Goal: Entertainment & Leisure: Consume media (video, audio)

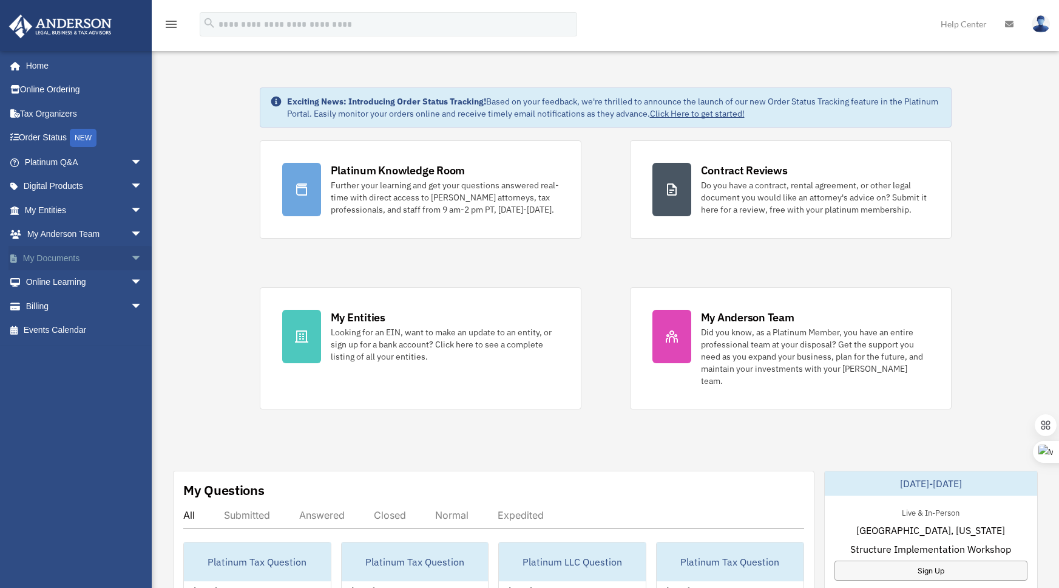
click at [131, 257] on span "arrow_drop_down" at bounding box center [143, 258] width 24 height 25
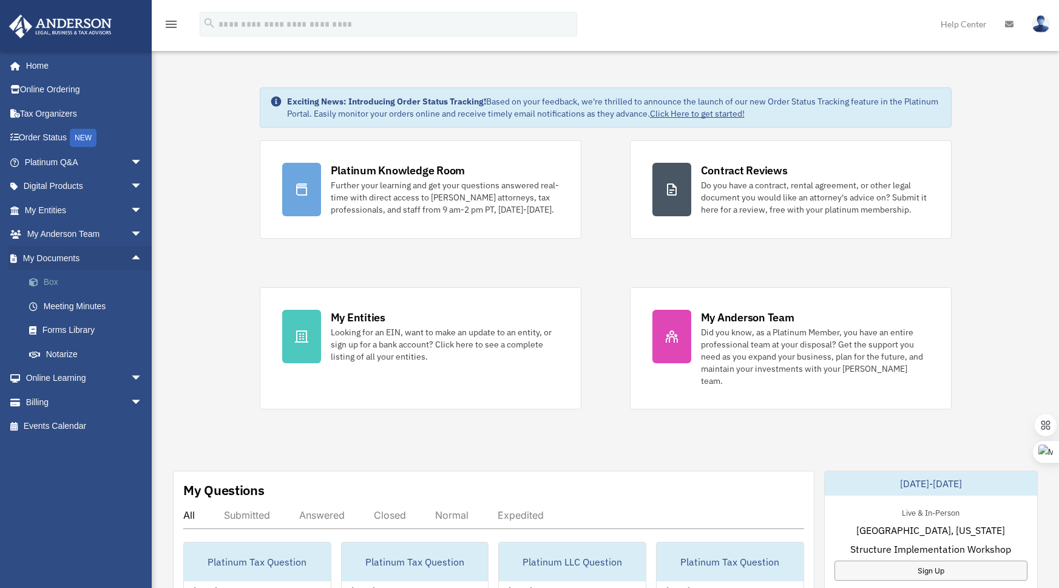
click at [61, 282] on link "Box" at bounding box center [89, 282] width 144 height 24
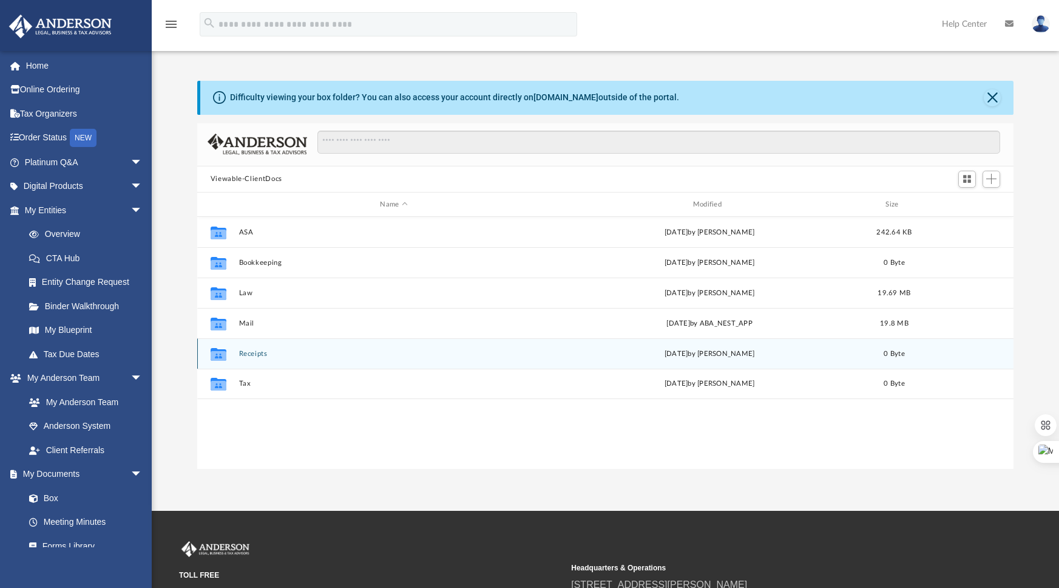
scroll to position [266, 807]
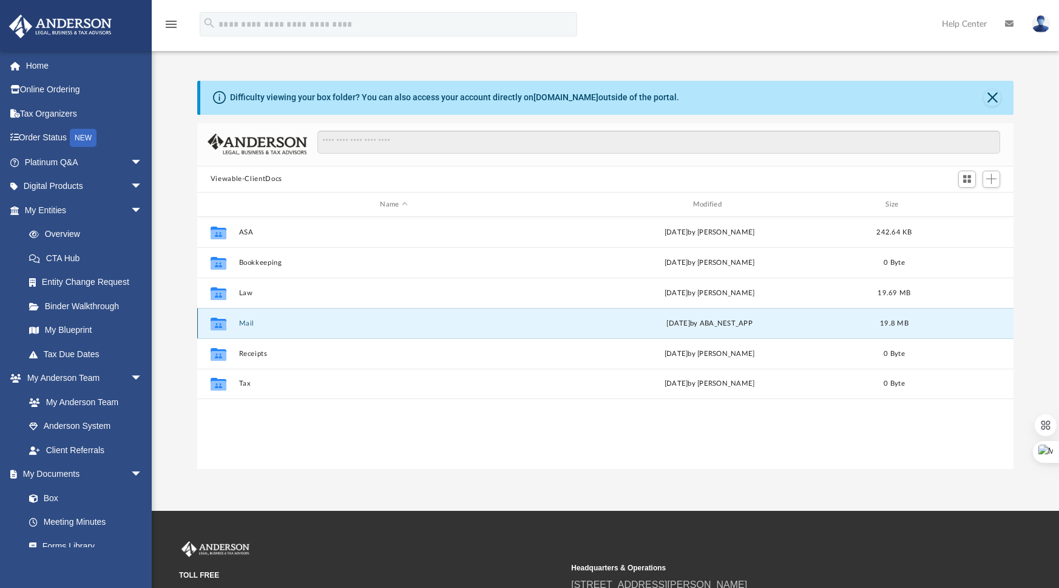
click at [245, 322] on button "Mail" at bounding box center [394, 323] width 310 height 8
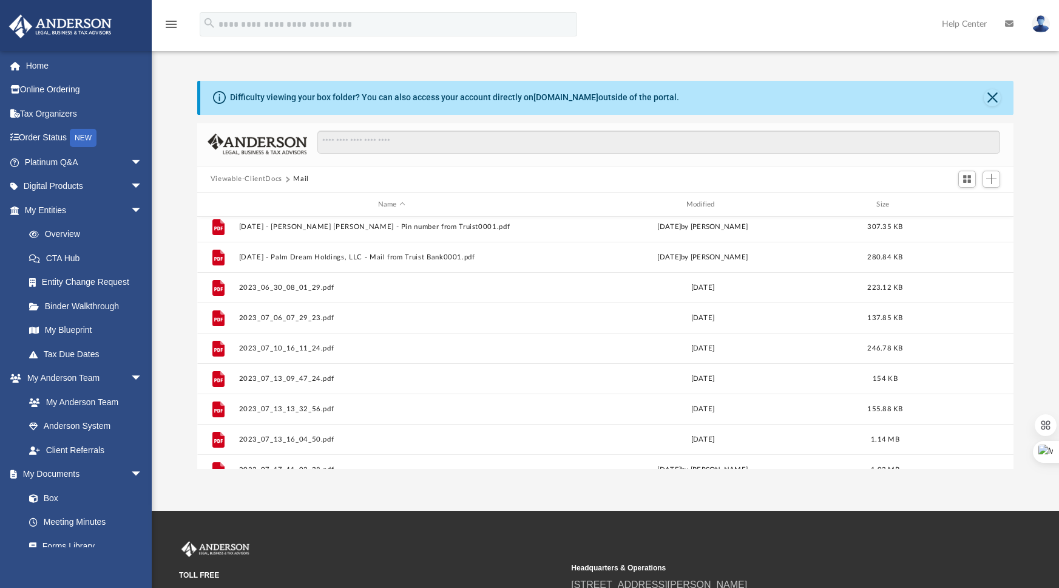
scroll to position [0, 0]
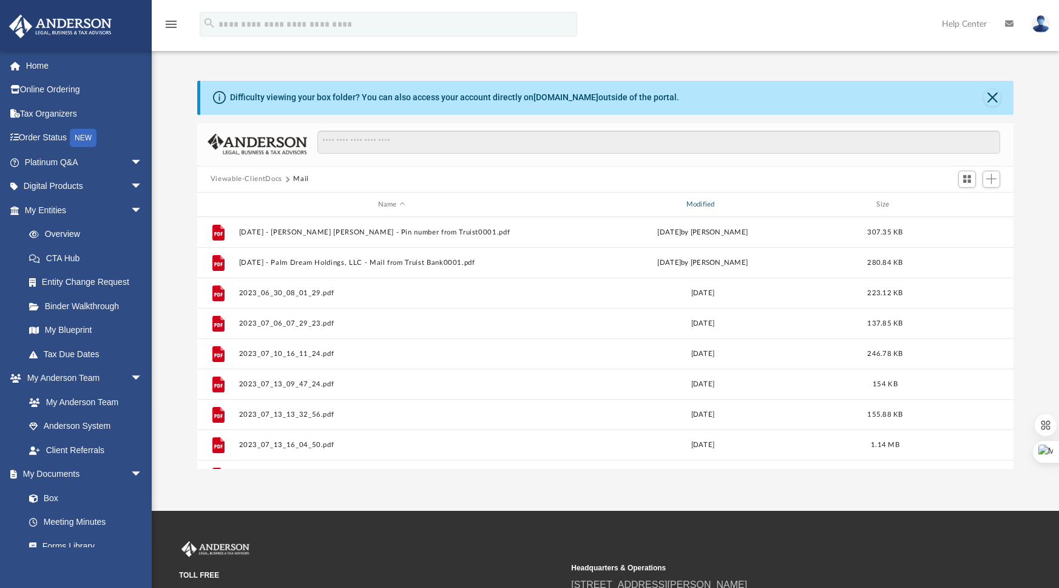
click at [704, 203] on div "Modified" at bounding box center [702, 204] width 306 height 11
click at [705, 204] on div "Modified" at bounding box center [702, 204] width 306 height 11
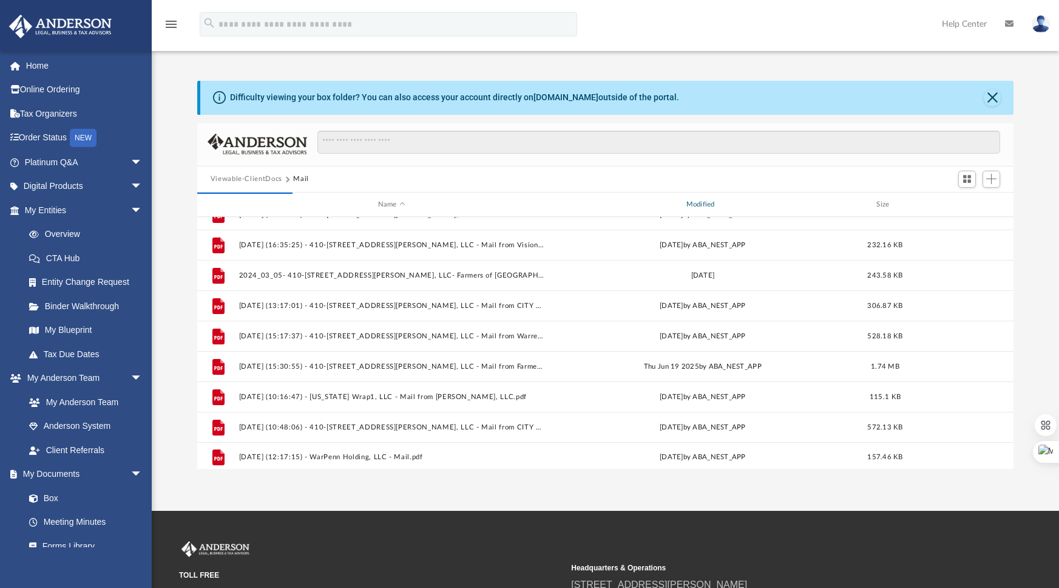
scroll to position [750, 0]
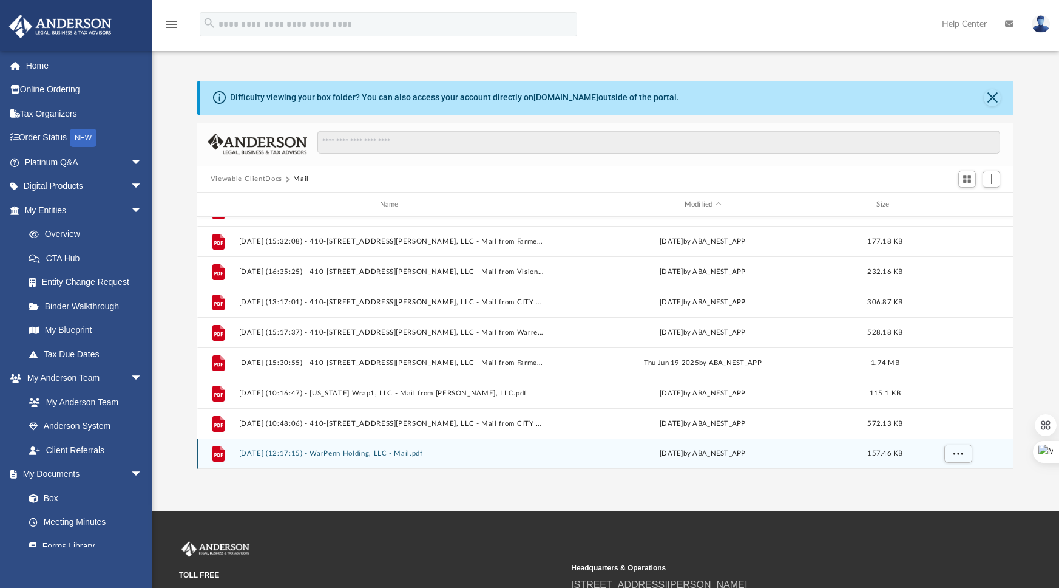
click at [218, 453] on icon "grid" at bounding box center [218, 455] width 8 height 4
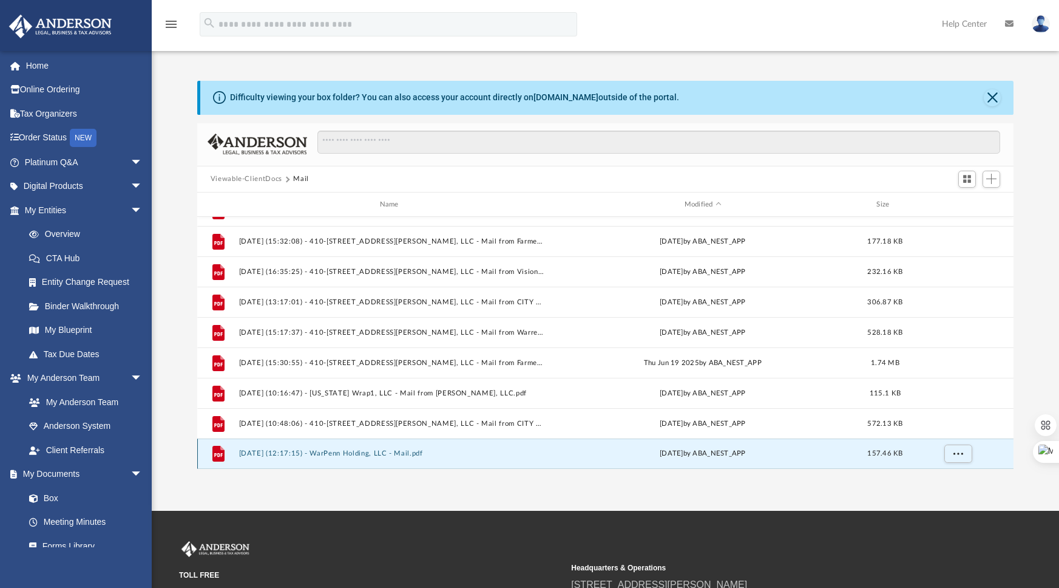
click at [369, 455] on button "[DATE] (12:17:15) - WarPenn Holding, LLC - Mail.pdf" at bounding box center [392, 454] width 306 height 8
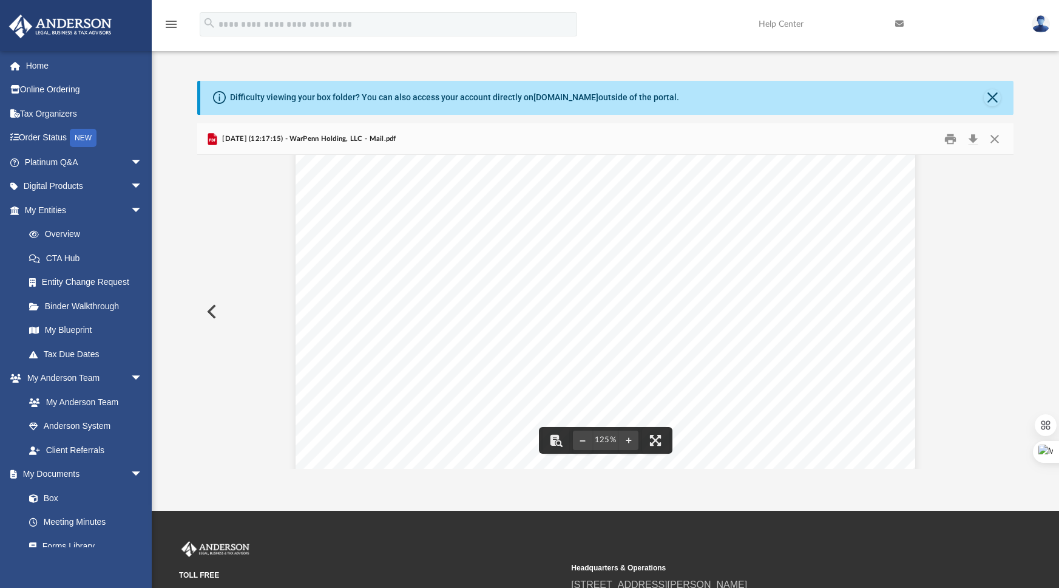
scroll to position [0, 0]
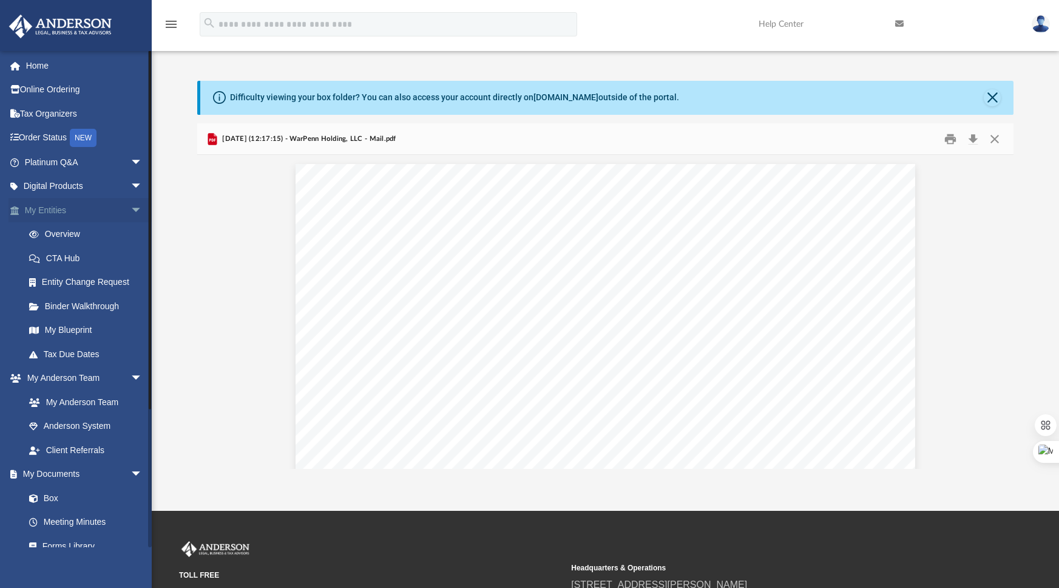
click at [131, 208] on span "arrow_drop_down" at bounding box center [143, 210] width 24 height 25
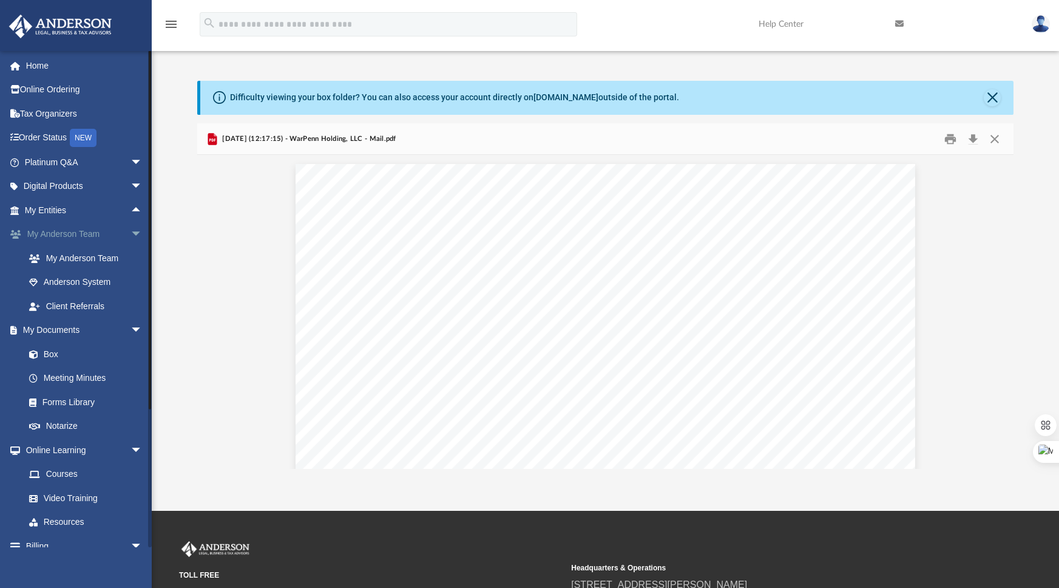
click at [131, 231] on span "arrow_drop_down" at bounding box center [143, 234] width 24 height 25
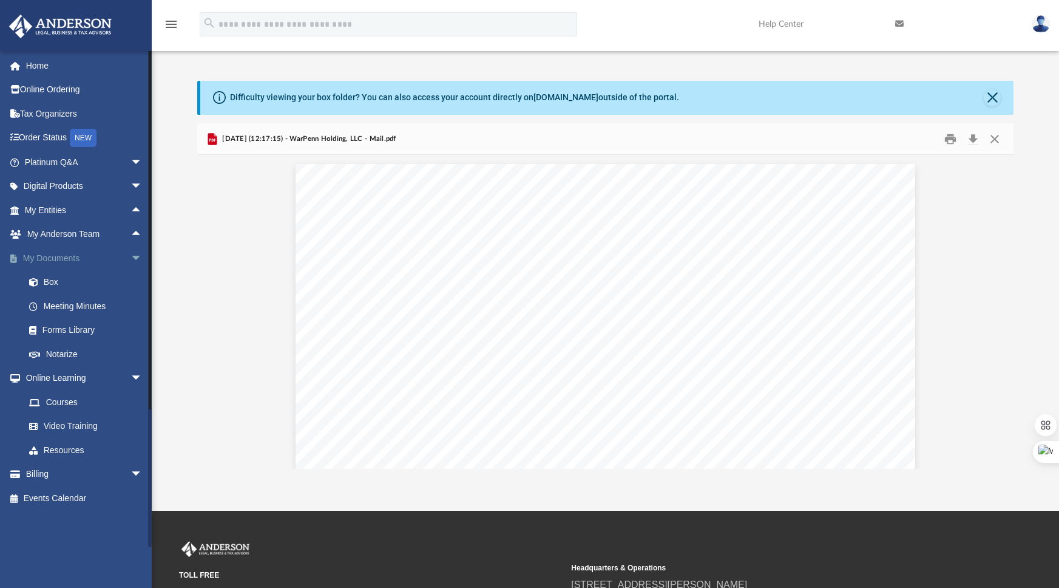
click at [131, 256] on span "arrow_drop_down" at bounding box center [143, 258] width 24 height 25
click at [68, 307] on link "Courses" at bounding box center [89, 306] width 144 height 24
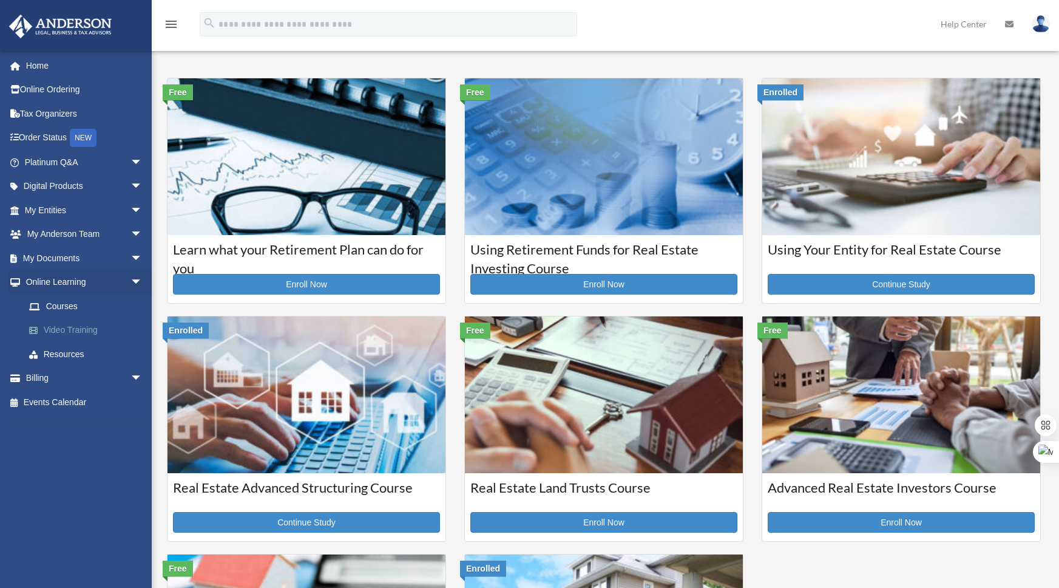
click at [50, 329] on link "Video Training" at bounding box center [89, 330] width 144 height 24
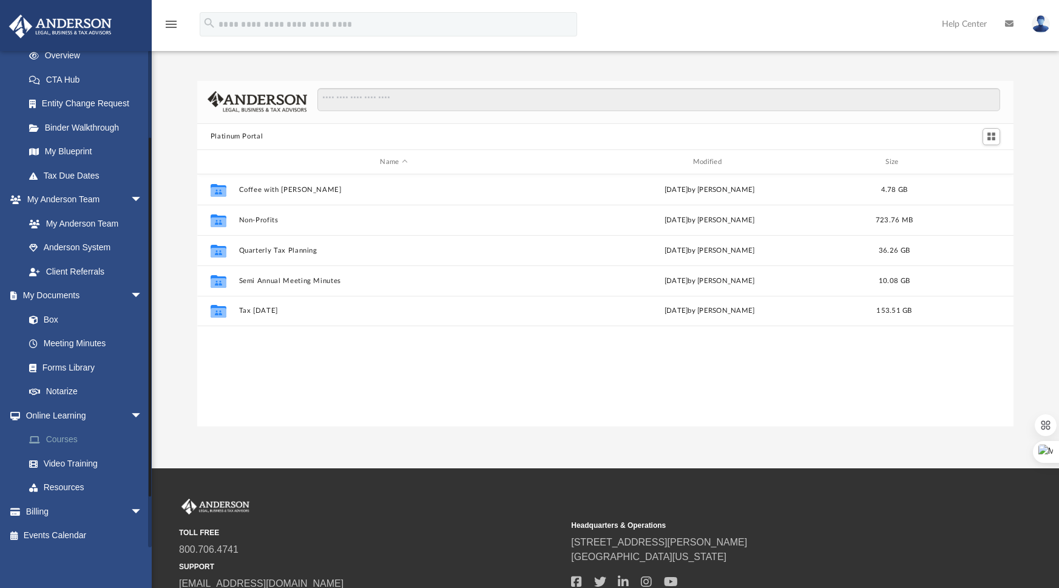
scroll to position [182, 0]
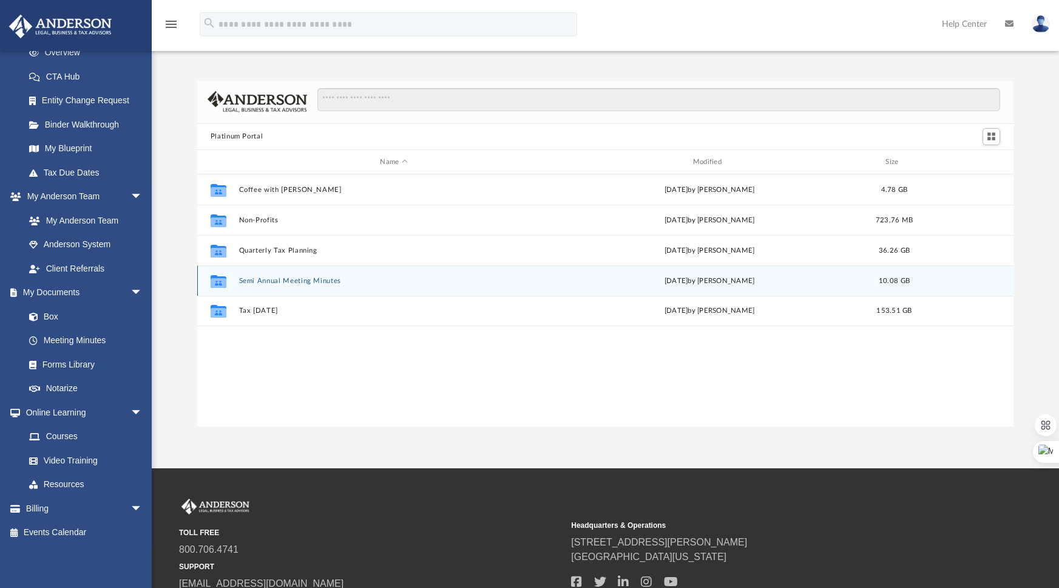
click at [267, 285] on div "Collaborated Folder Semi Annual Meeting Minutes Fri Apr 18 2025 by Matthew Moor…" at bounding box center [605, 280] width 817 height 30
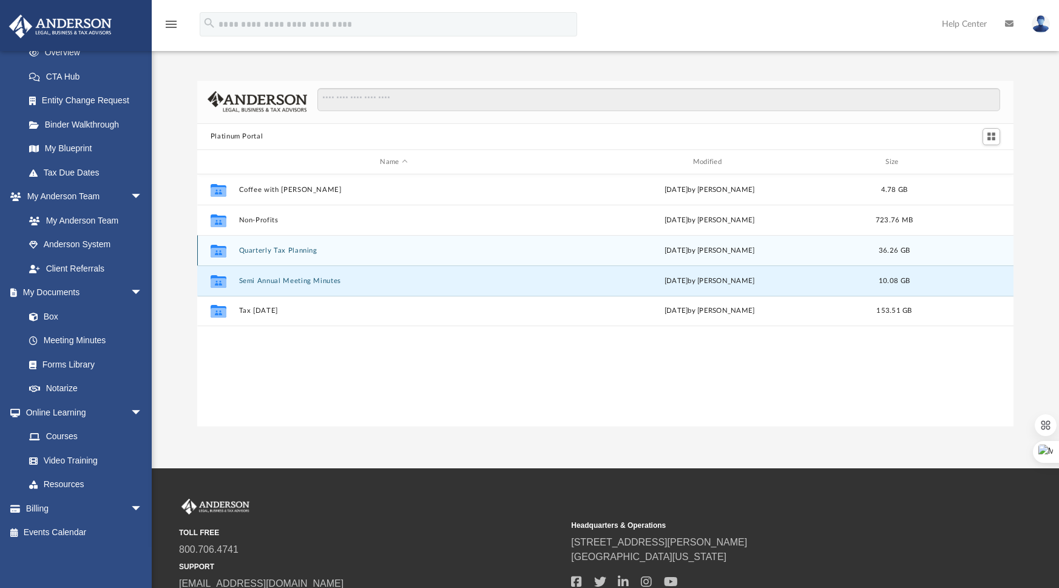
click at [274, 249] on button "Quarterly Tax Planning" at bounding box center [394, 250] width 310 height 8
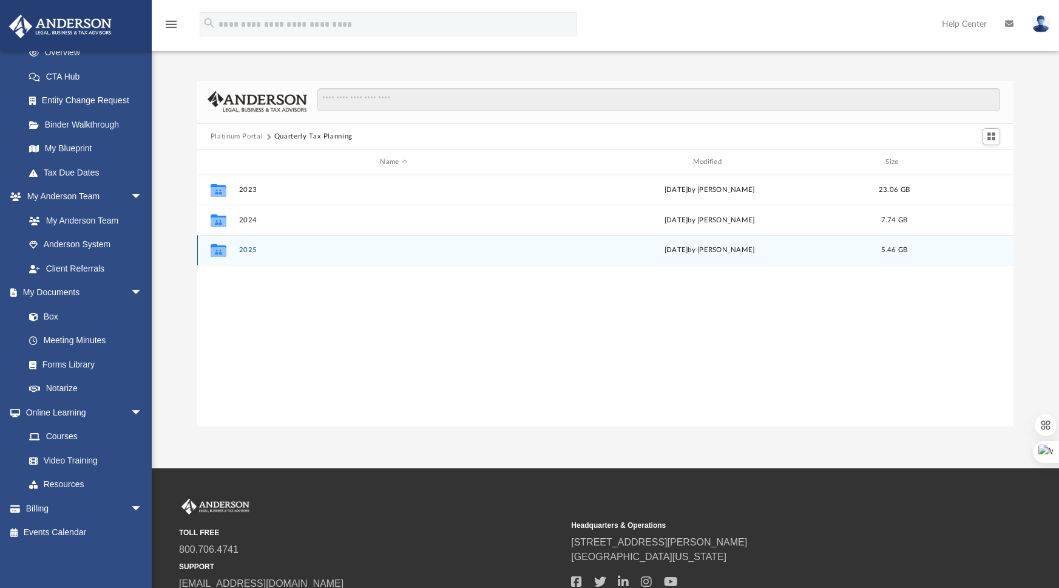
click at [251, 251] on button "2025" at bounding box center [394, 250] width 310 height 8
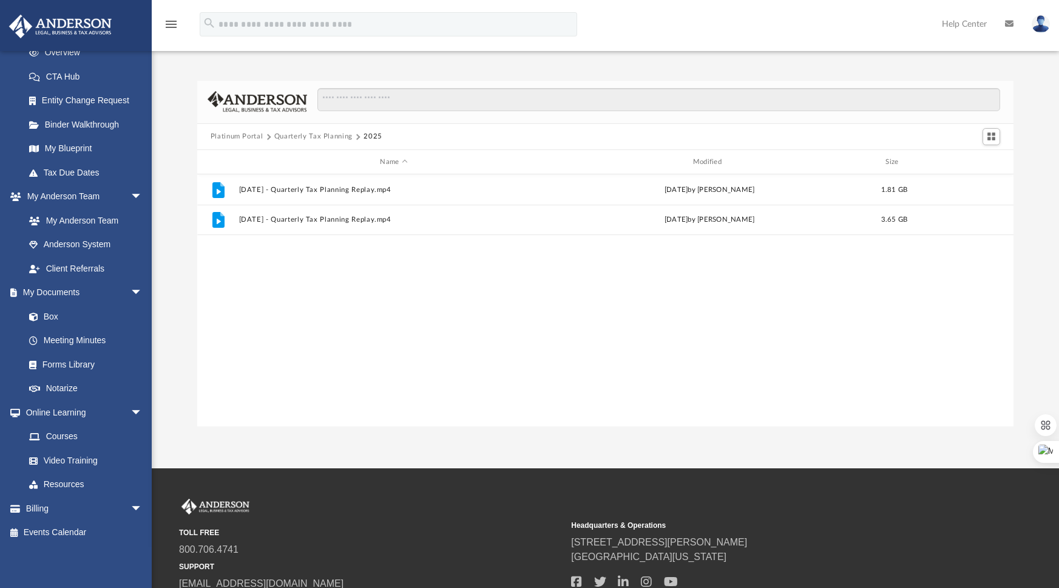
click at [324, 264] on div "File July 18th, 2025 - Quarterly Tax Planning Replay.mp4 Fri Jul 18 2025 by Mat…" at bounding box center [605, 300] width 817 height 252
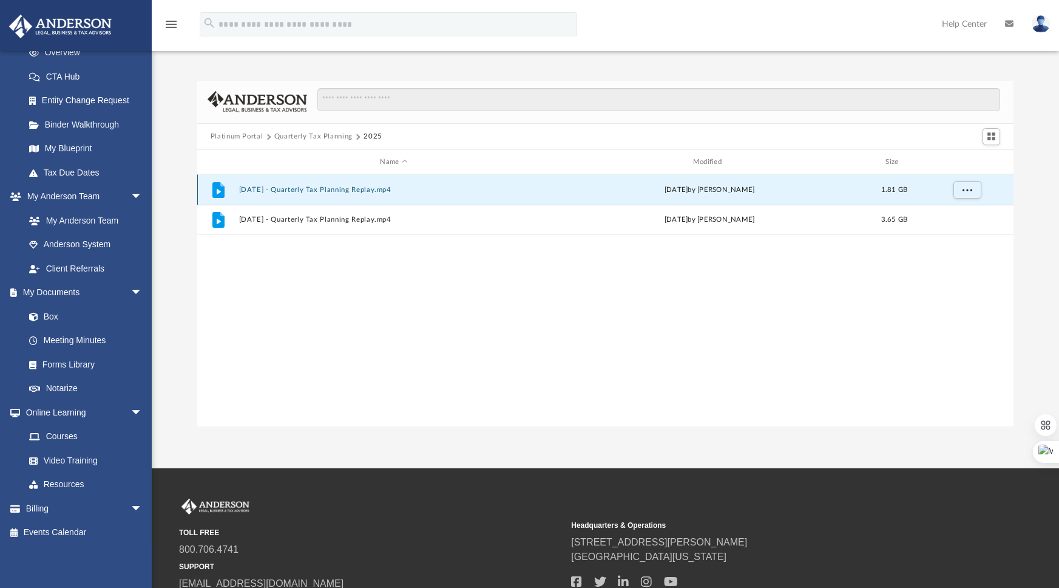
click at [263, 189] on button "July 18th, 2025 - Quarterly Tax Planning Replay.mp4" at bounding box center [394, 190] width 310 height 8
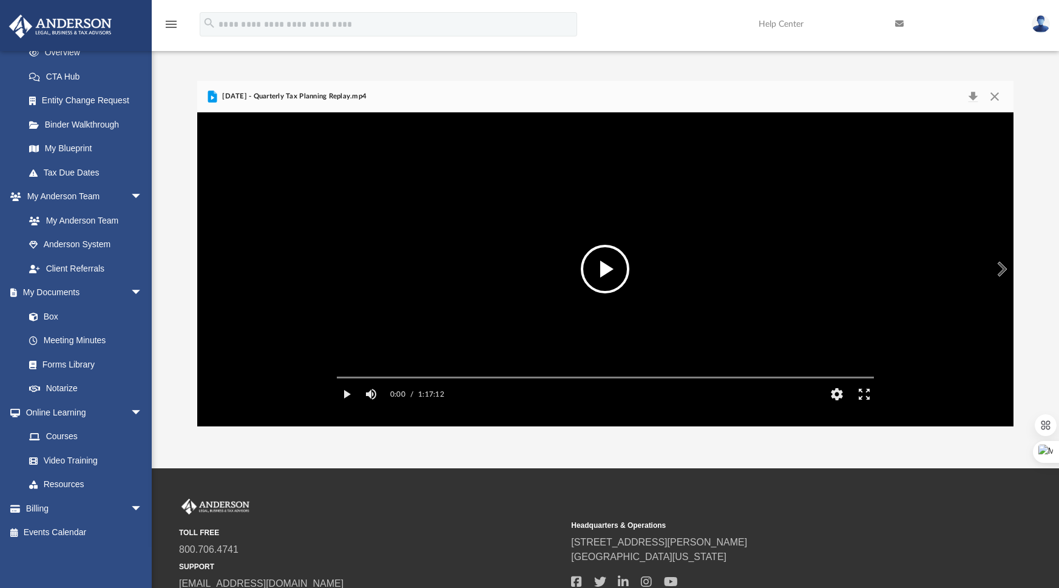
click at [606, 273] on button "File preview" at bounding box center [605, 269] width 49 height 49
drag, startPoint x: 413, startPoint y: 412, endPoint x: 406, endPoint y: 412, distance: 7.3
click at [406, 398] on div "Volume Slider" at bounding box center [411, 393] width 49 height 10
drag, startPoint x: 435, startPoint y: 409, endPoint x: 408, endPoint y: 408, distance: 27.3
click at [408, 397] on div "Volume Slider" at bounding box center [407, 393] width 7 height 7
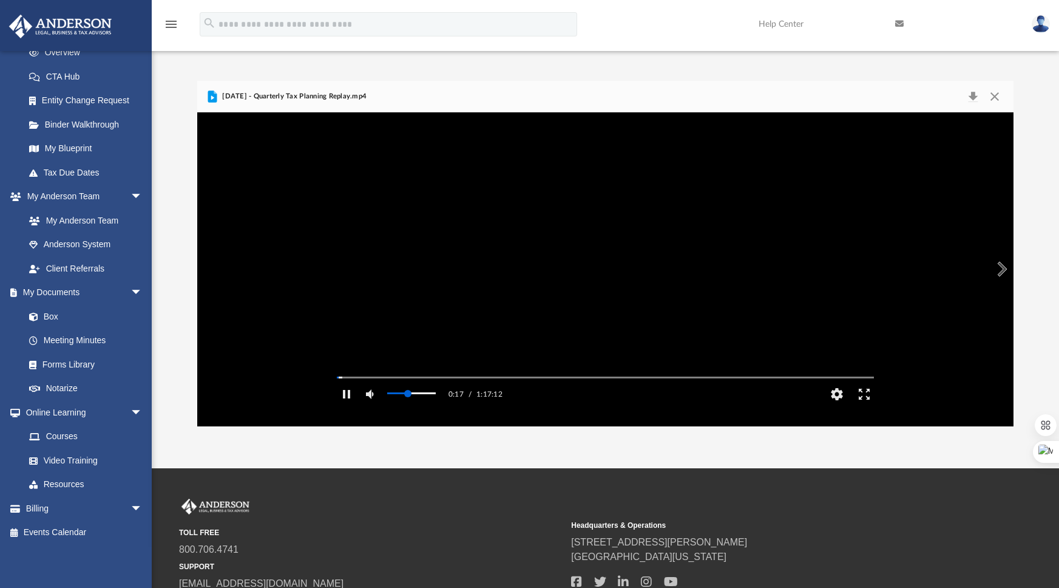
click at [401, 398] on div "Volume Slider" at bounding box center [411, 393] width 49 height 10
click at [342, 406] on button "Pause" at bounding box center [346, 394] width 27 height 24
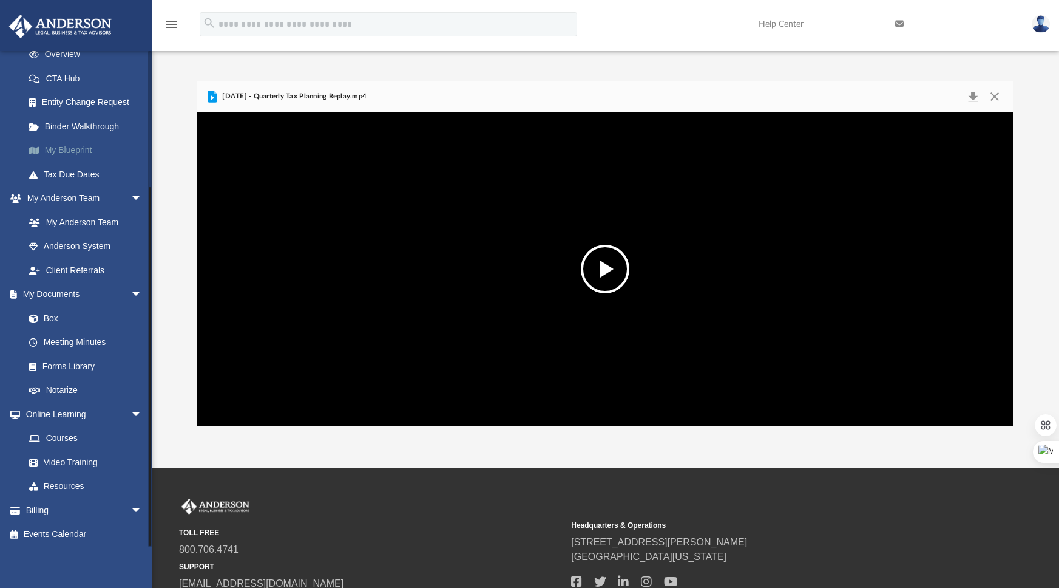
scroll to position [179, 0]
click at [72, 152] on link "My Blueprint" at bounding box center [89, 151] width 144 height 24
